Goal: Navigation & Orientation: Find specific page/section

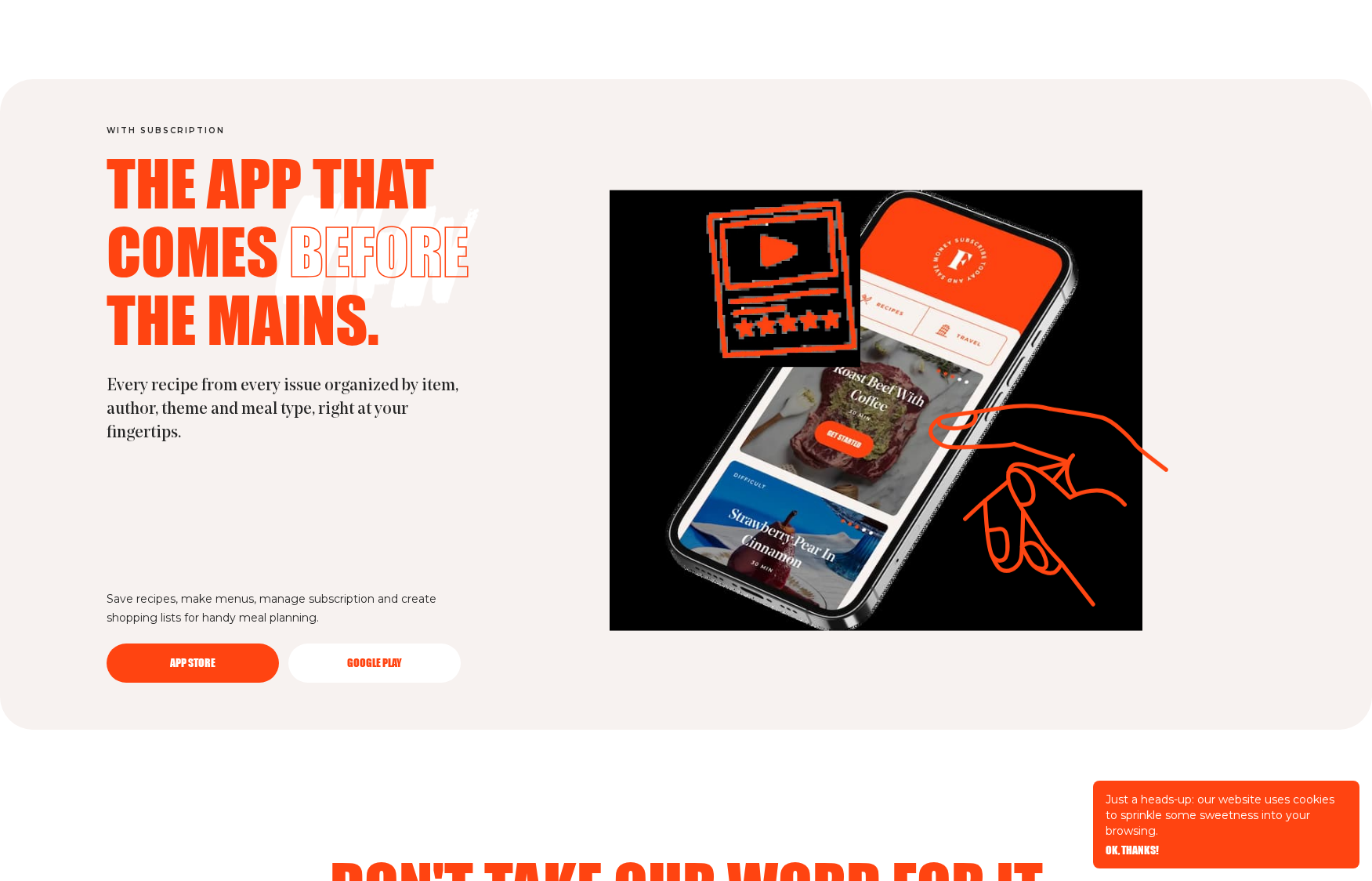
scroll to position [4339, 0]
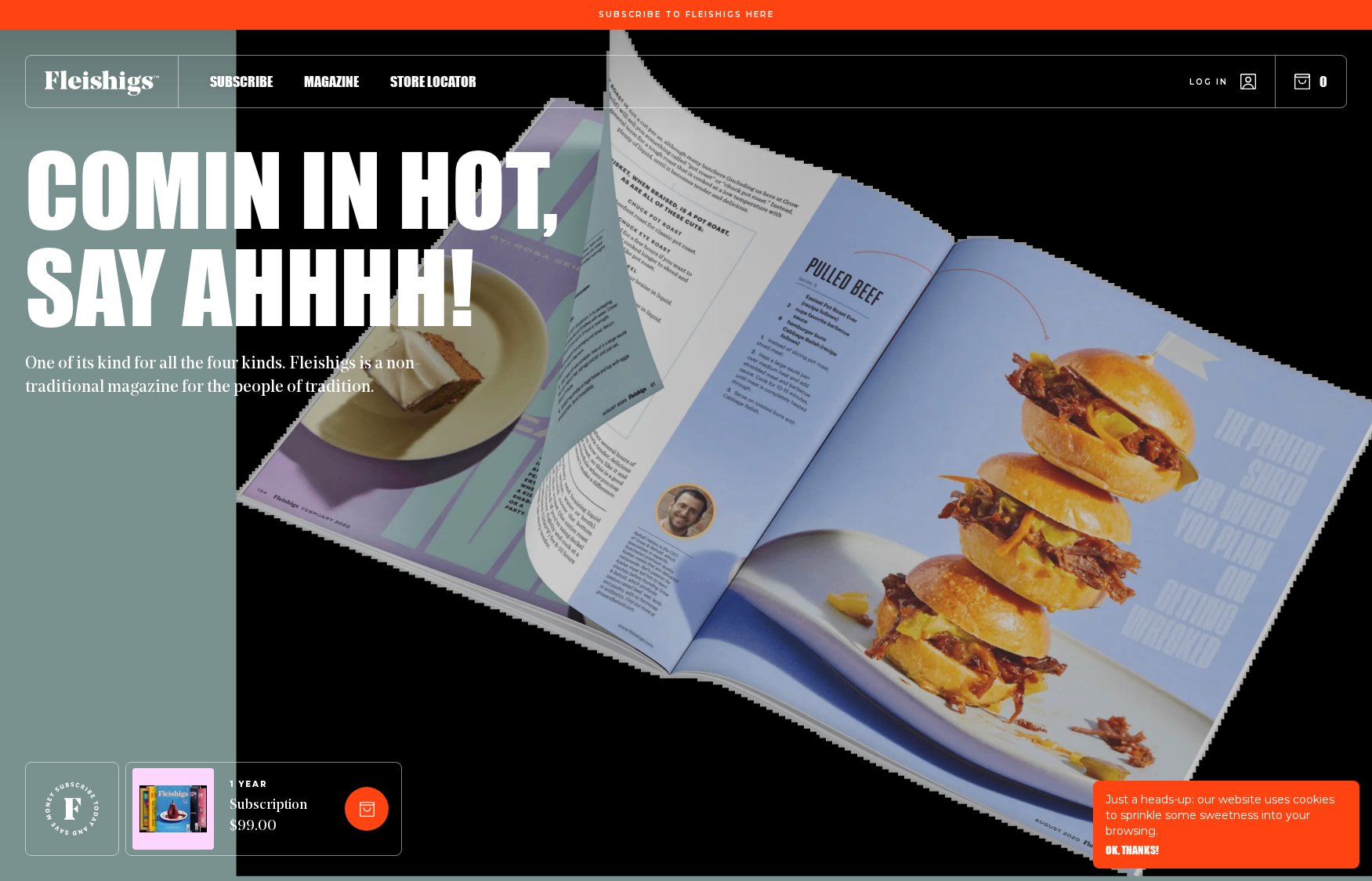
click at [352, 73] on span "Magazine" at bounding box center [331, 65] width 55 height 17
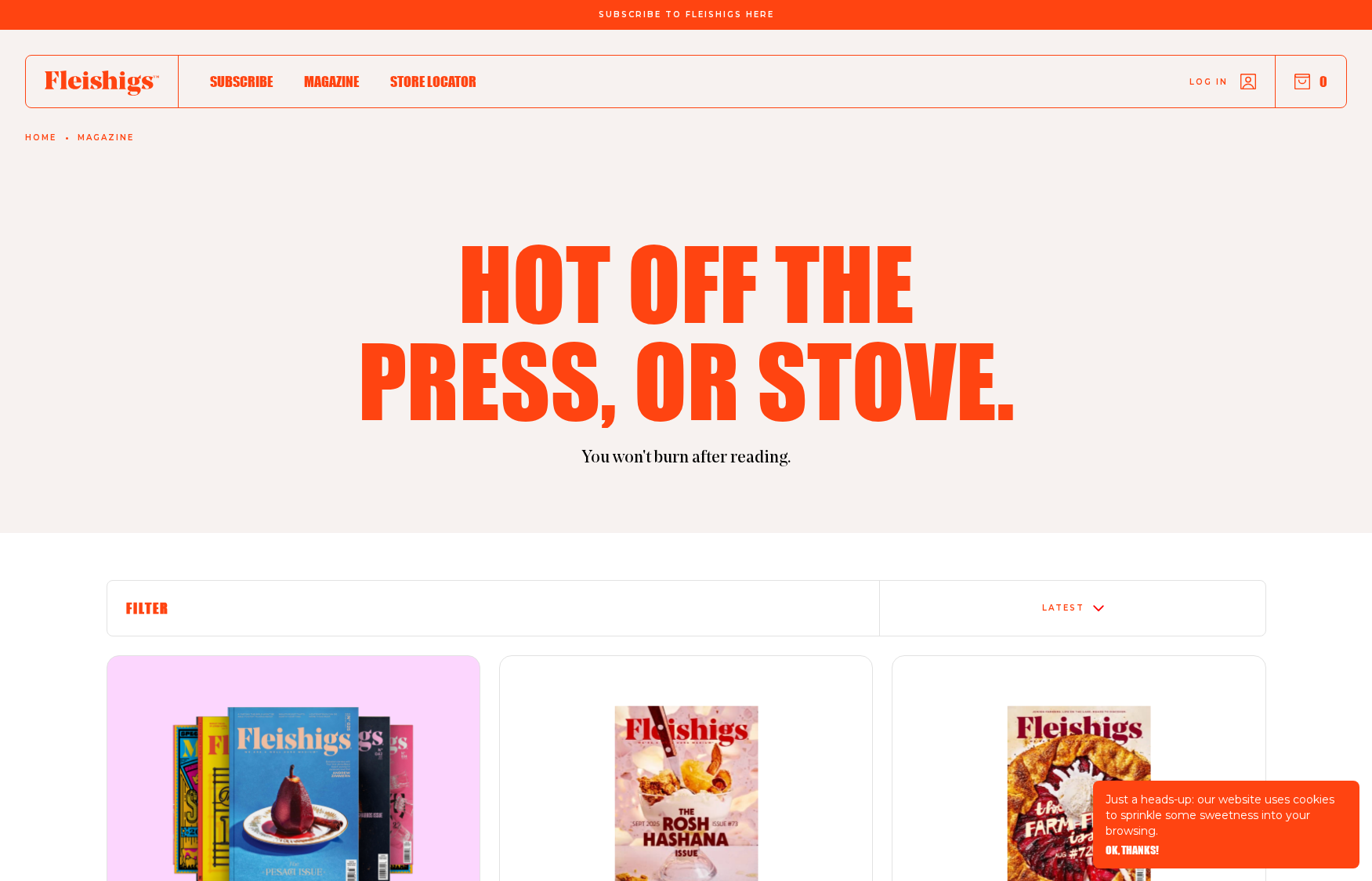
click at [39, 141] on link "Home" at bounding box center [41, 137] width 31 height 9
